Goal: Transaction & Acquisition: Book appointment/travel/reservation

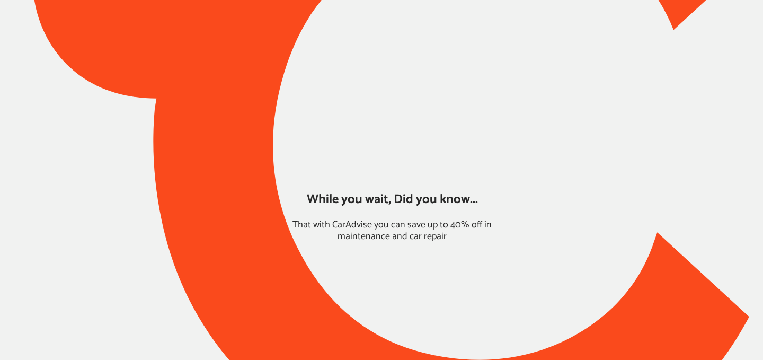
type input "*****"
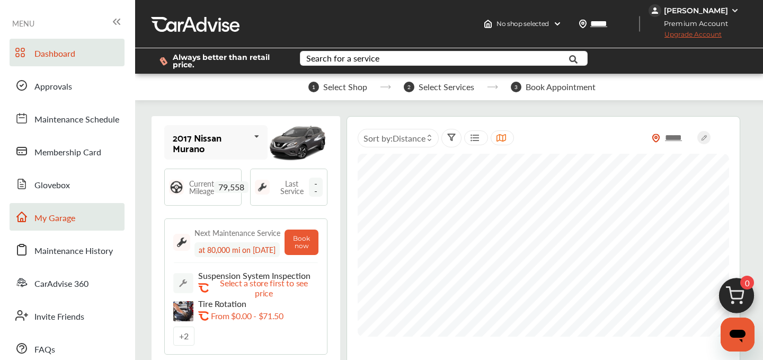
click at [72, 225] on span "My Garage" at bounding box center [54, 218] width 41 height 14
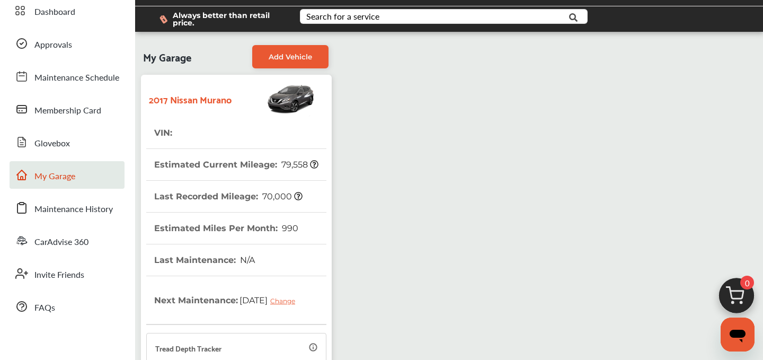
scroll to position [317, 0]
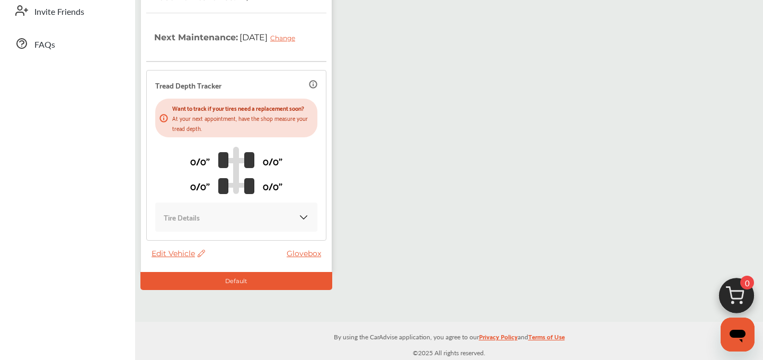
click at [173, 255] on span "Edit Vehicle" at bounding box center [179, 254] width 54 height 10
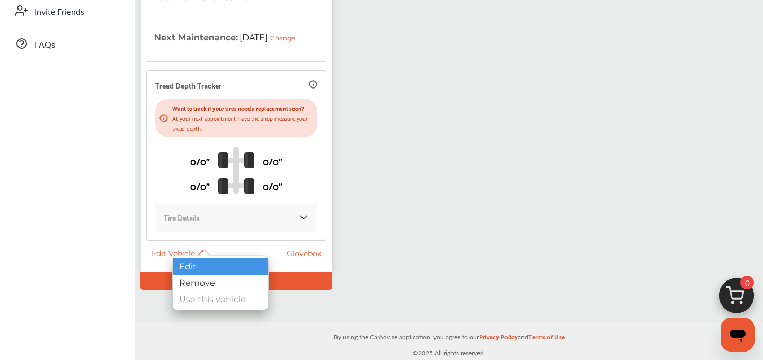
click at [213, 267] on div "Edit" at bounding box center [220, 266] width 95 height 16
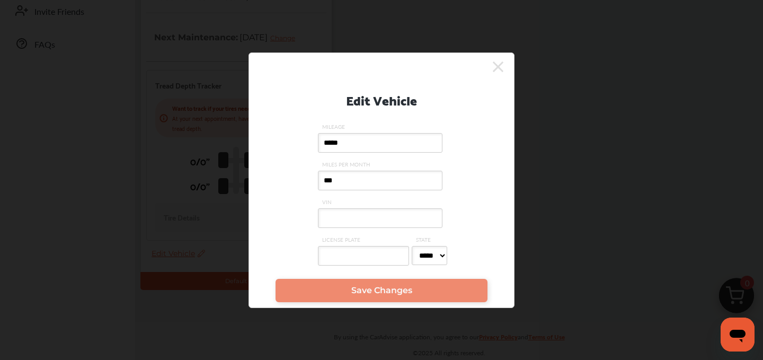
click at [379, 227] on input "VIN" at bounding box center [380, 218] width 125 height 20
paste input "**********"
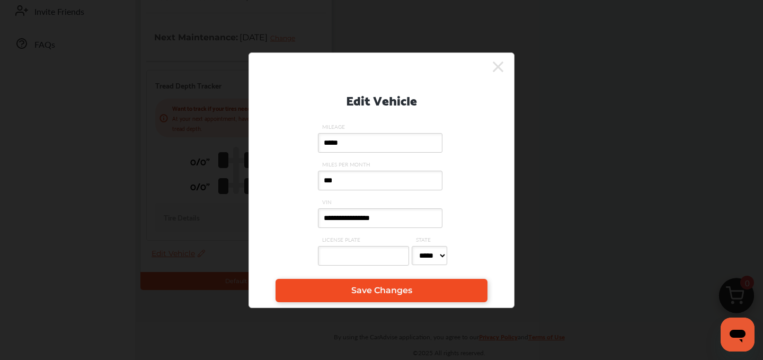
type input "**********"
click at [377, 297] on link "Save Changes" at bounding box center [382, 290] width 212 height 23
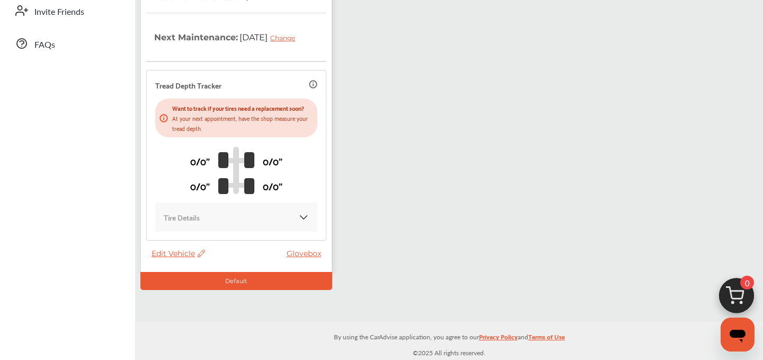
scroll to position [0, 0]
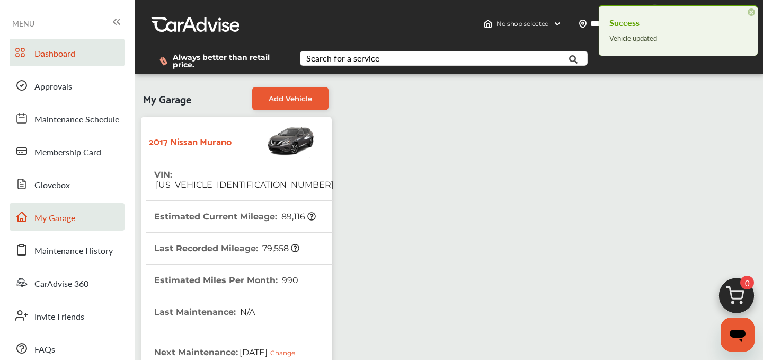
click at [78, 53] on link "Dashboard" at bounding box center [67, 53] width 115 height 28
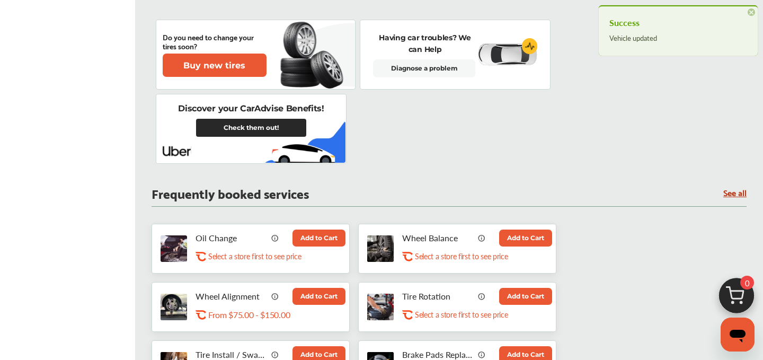
scroll to position [401, 0]
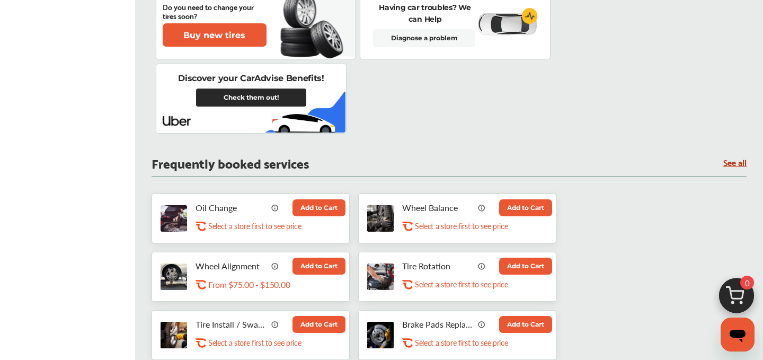
click at [322, 216] on button "Add to Cart" at bounding box center [319, 207] width 53 height 17
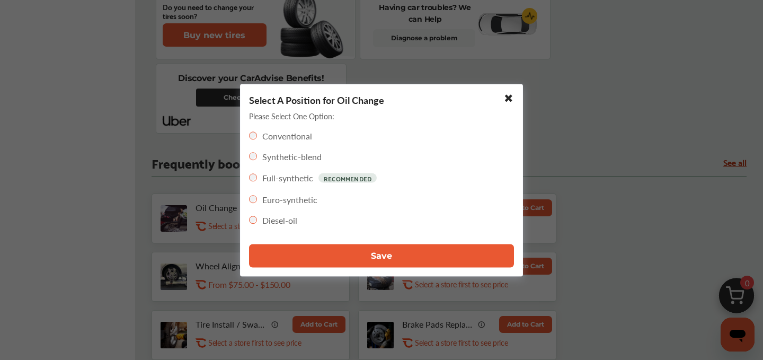
click at [384, 251] on span "Save" at bounding box center [381, 256] width 21 height 10
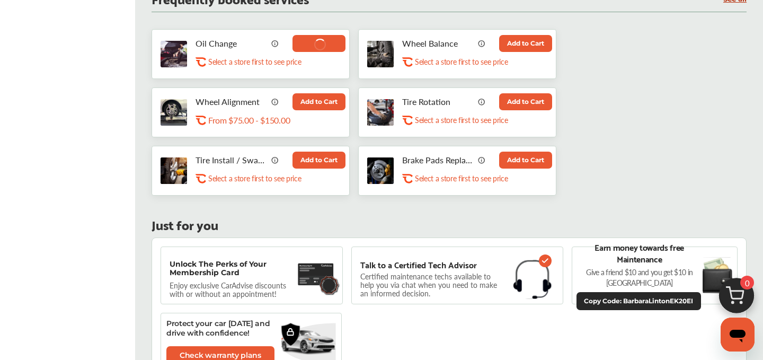
scroll to position [565, 0]
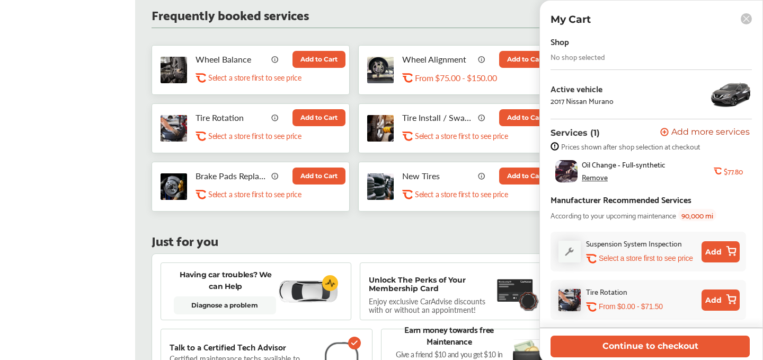
click at [327, 112] on button "Add to Cart" at bounding box center [319, 117] width 53 height 17
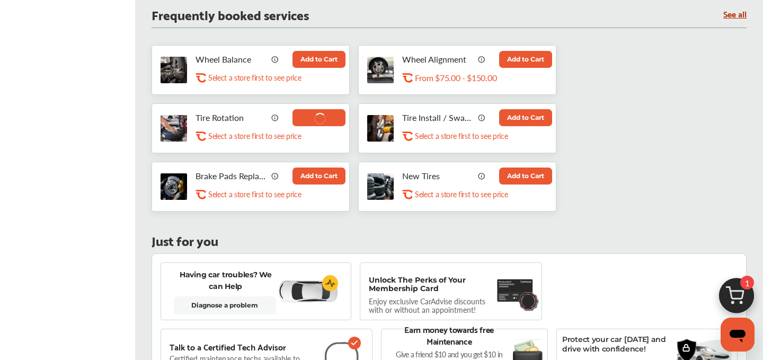
click at [326, 118] on button at bounding box center [319, 117] width 53 height 17
click at [734, 290] on img at bounding box center [736, 298] width 51 height 51
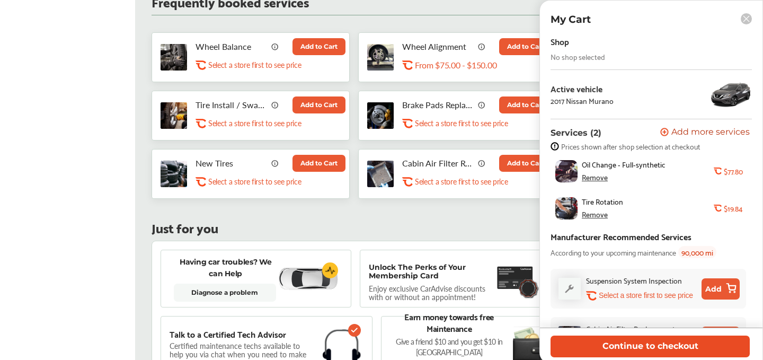
click at [609, 346] on button "Continue to checkout" at bounding box center [650, 347] width 199 height 22
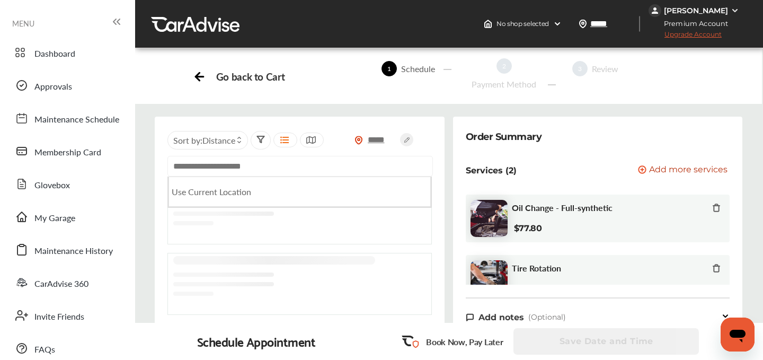
click at [278, 170] on input "text" at bounding box center [300, 166] width 266 height 21
paste input "**********"
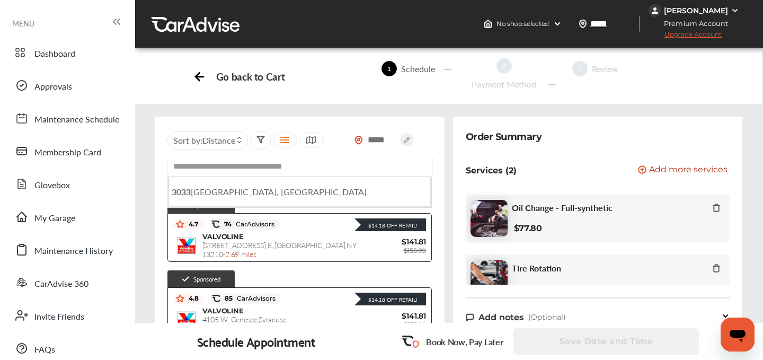
click at [295, 191] on span "[STREET_ADDRESS]" at bounding box center [269, 192] width 195 height 12
type input "**********"
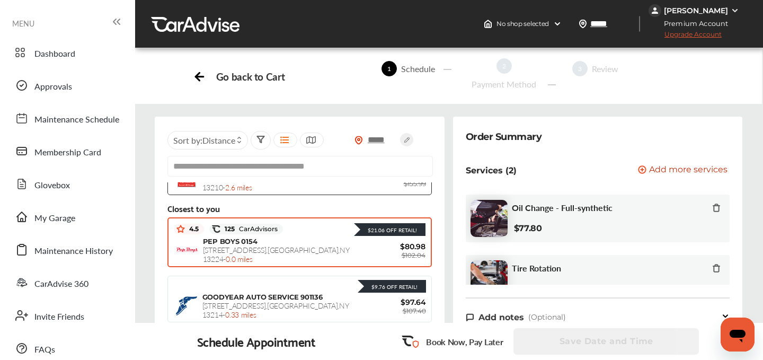
scroll to position [215, 0]
click at [254, 240] on span "PEP BOYS 0154" at bounding box center [230, 241] width 55 height 8
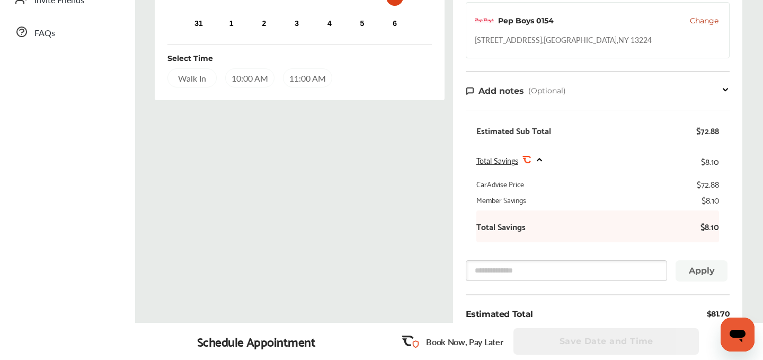
scroll to position [0, 0]
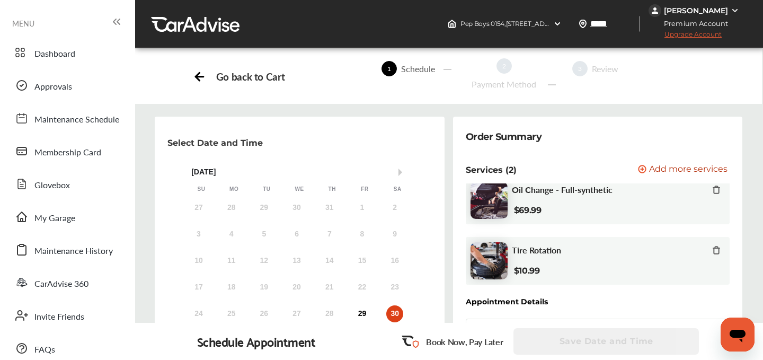
click at [716, 251] on icon at bounding box center [716, 250] width 8 height 8
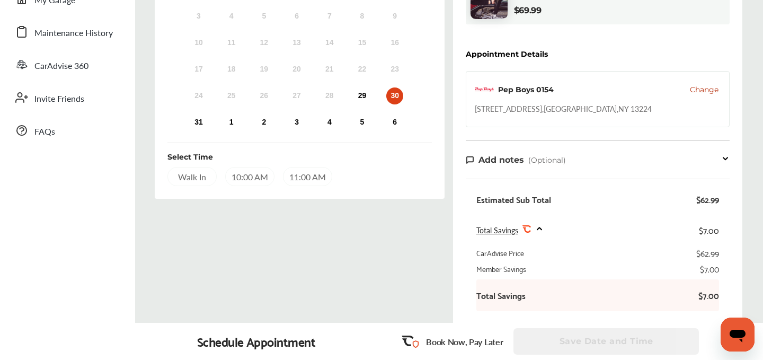
scroll to position [216, 0]
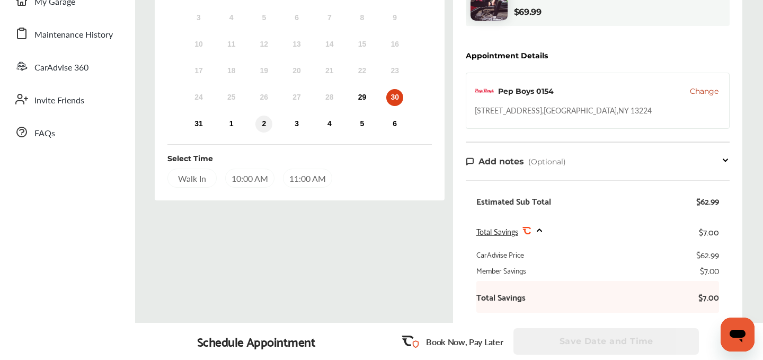
click at [266, 122] on div "2" at bounding box center [263, 124] width 17 height 17
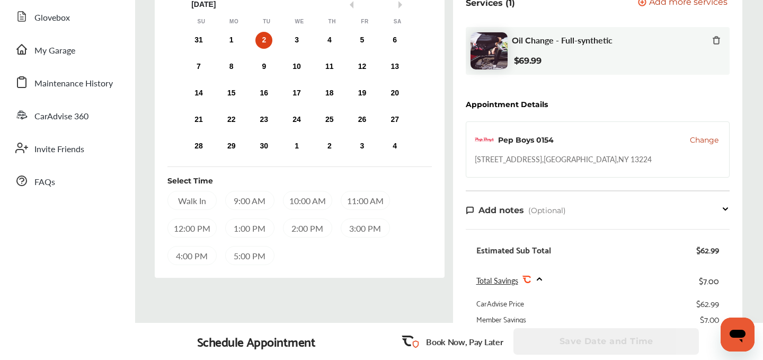
scroll to position [166, 0]
click at [233, 230] on div "1:00 PM" at bounding box center [249, 228] width 49 height 19
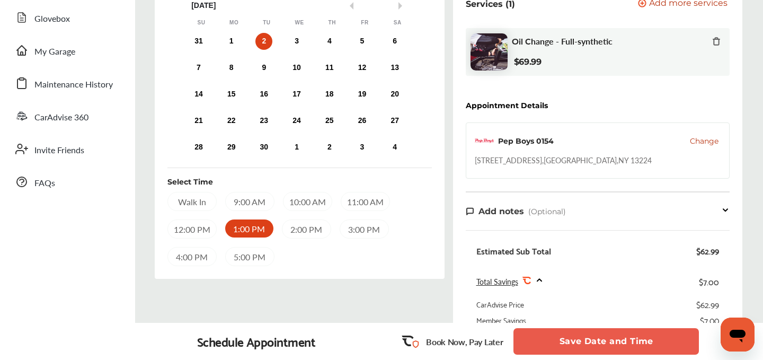
click at [597, 339] on button "Save Date and Time" at bounding box center [607, 341] width 186 height 27
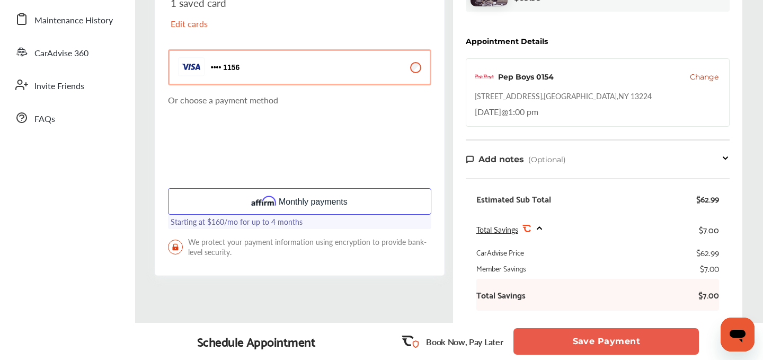
scroll to position [239, 0]
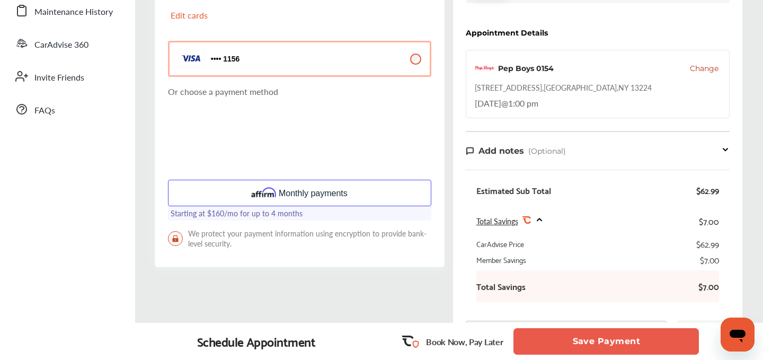
click at [612, 339] on button "Save Payment" at bounding box center [607, 341] width 186 height 27
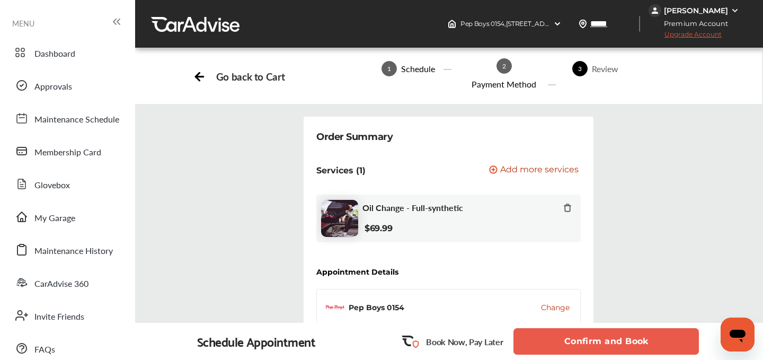
click at [598, 344] on button "Confirm and Book" at bounding box center [607, 341] width 186 height 27
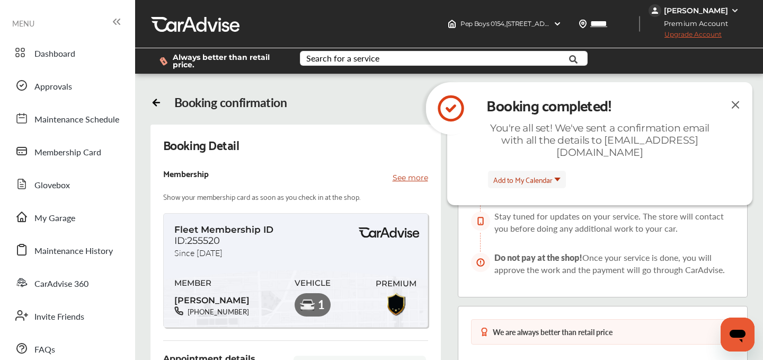
click at [735, 99] on img at bounding box center [735, 104] width 13 height 13
